Goal: Navigation & Orientation: Find specific page/section

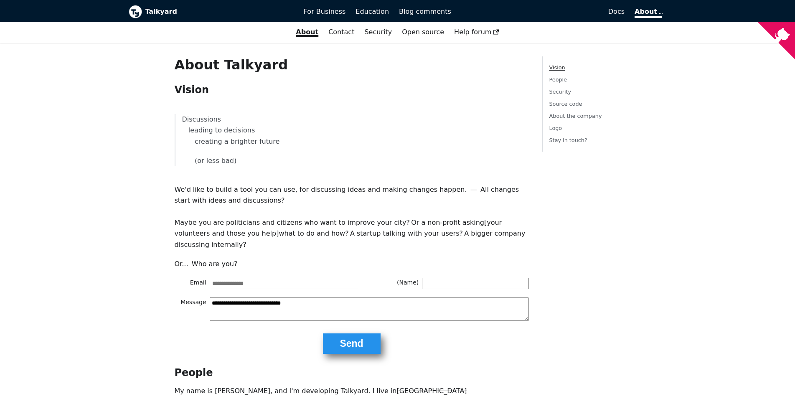
click at [213, 278] on input "Email" at bounding box center [285, 283] width 150 height 11
click at [220, 297] on textarea "**********" at bounding box center [369, 308] width 319 height 23
click at [148, 9] on b "Talkyard" at bounding box center [218, 11] width 147 height 11
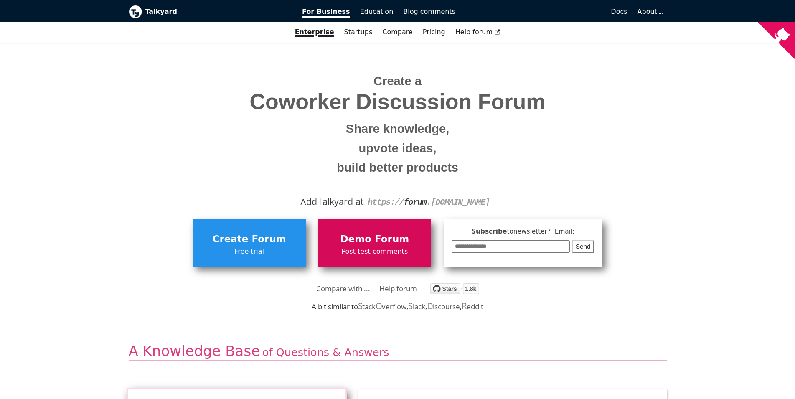
click at [363, 245] on span "Demo Forum" at bounding box center [375, 239] width 104 height 16
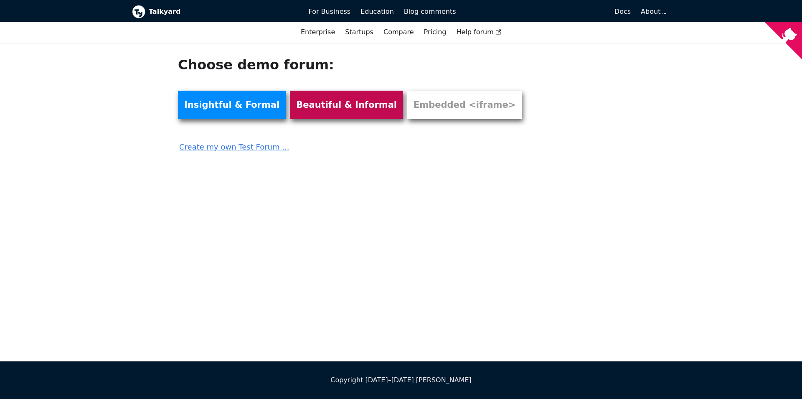
click at [320, 116] on link "Beautiful & Informal" at bounding box center [346, 105] width 113 height 28
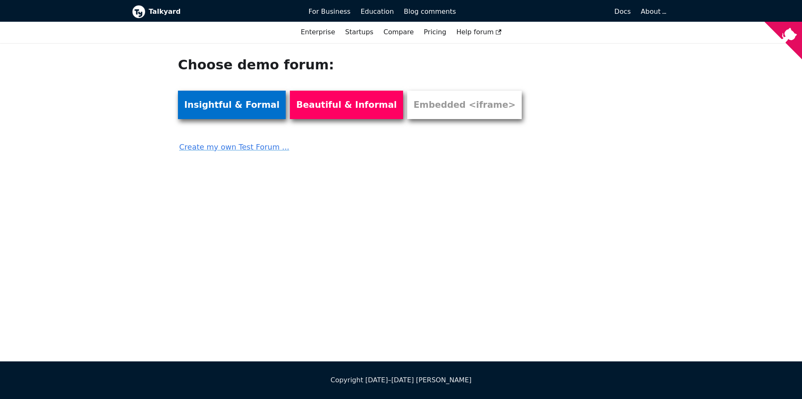
click at [211, 104] on link "Insightful & Formal" at bounding box center [232, 105] width 108 height 28
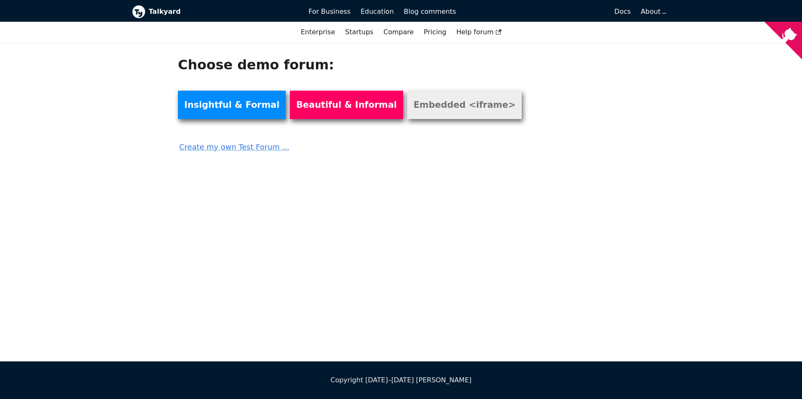
click at [442, 109] on link "Embedded <iframe>" at bounding box center [464, 105] width 114 height 28
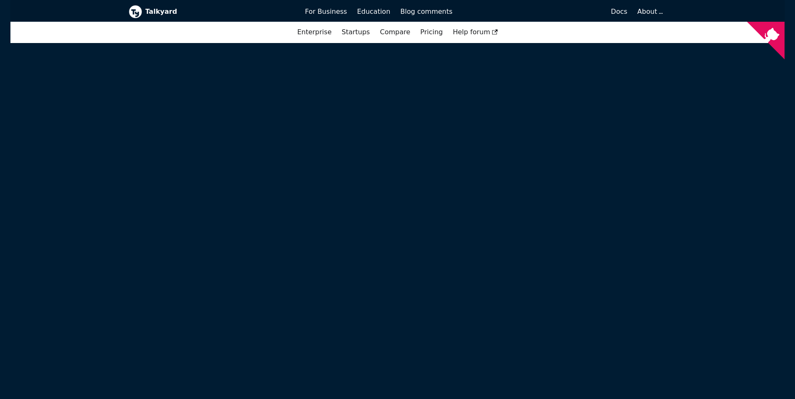
scroll to position [341, 0]
